Goal: Entertainment & Leisure: Consume media (video, audio)

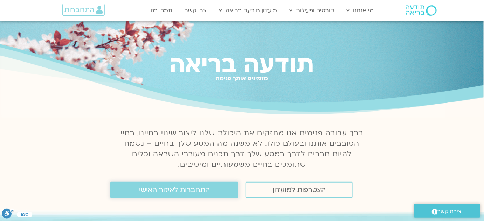
click at [199, 186] on span "התחברות לאיזור האישי" at bounding box center [174, 190] width 71 height 8
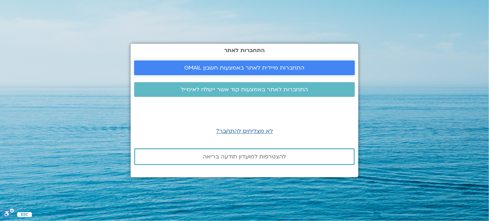
click at [238, 71] on span "התחברות מיידית לאתר באמצעות חשבון GMAIL" at bounding box center [244, 68] width 120 height 6
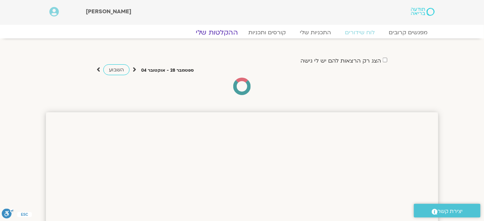
click at [228, 30] on link "ההקלטות שלי" at bounding box center [216, 32] width 59 height 8
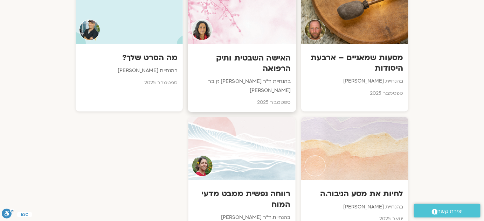
scroll to position [413, 0]
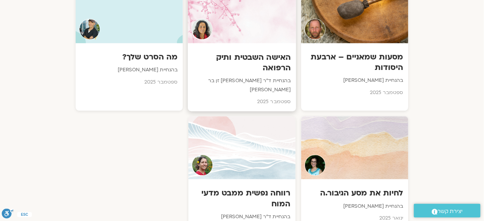
click at [263, 58] on h3 "האישה השבטית ותיק הרפואה" at bounding box center [242, 62] width 98 height 21
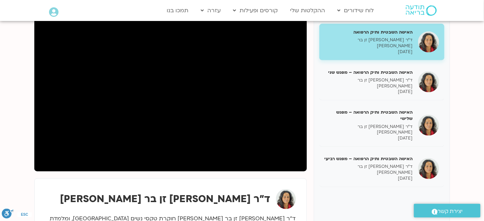
scroll to position [95, 0]
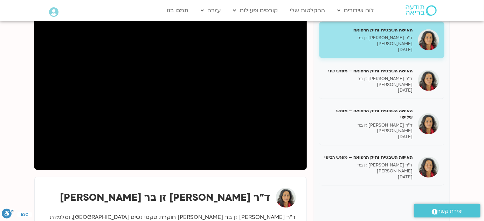
click at [395, 36] on p "ד״ר [PERSON_NAME] זן בר [PERSON_NAME]" at bounding box center [368, 41] width 88 height 12
